Goal: Book appointment/travel/reservation

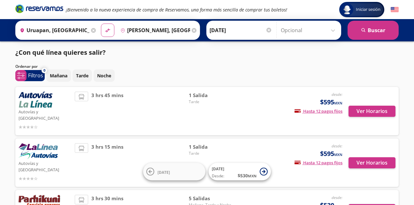
click at [103, 103] on span "3 hrs 45 mins" at bounding box center [107, 111] width 32 height 39
click at [384, 108] on button "Ver Horarios" at bounding box center [371, 111] width 47 height 11
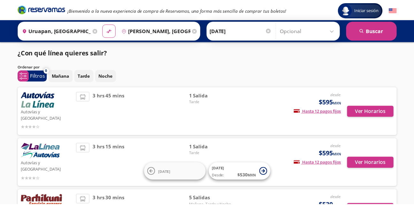
scroll to position [92, 0]
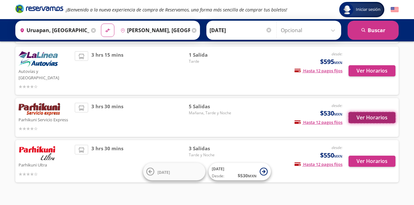
click at [360, 112] on button "Ver Horarios" at bounding box center [371, 117] width 47 height 11
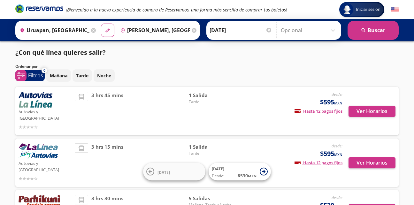
scroll to position [92, 0]
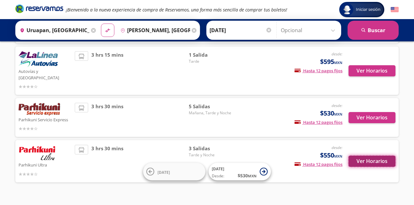
click at [377, 156] on button "Ver Horarios" at bounding box center [371, 161] width 47 height 11
